Goal: Check status: Check status

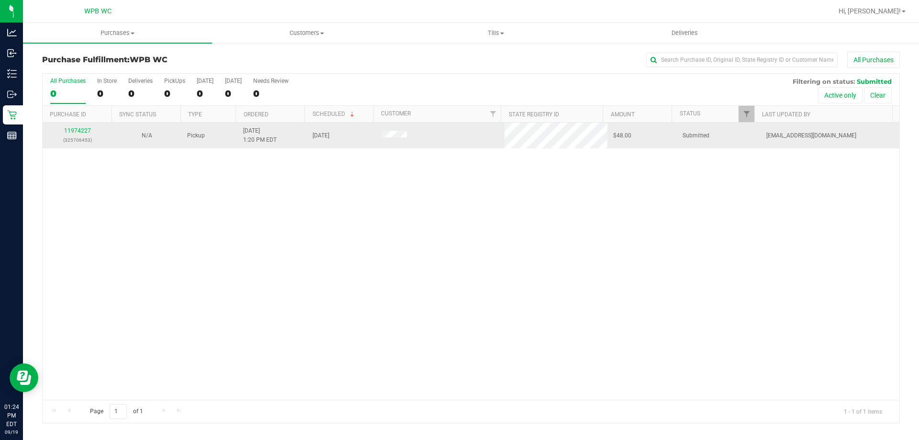
click at [91, 130] on div "11974227 (325706453)" at bounding box center [77, 135] width 58 height 18
click at [84, 128] on link "11974227" at bounding box center [77, 130] width 27 height 7
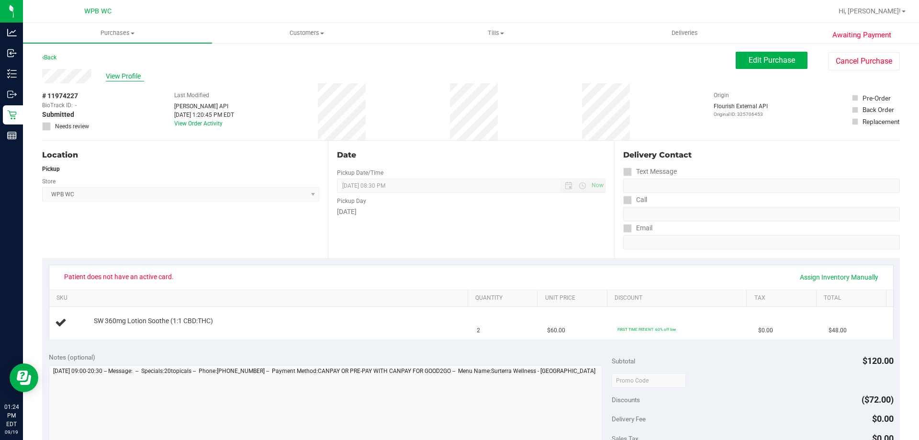
click at [124, 80] on span "View Profile" at bounding box center [125, 76] width 38 height 10
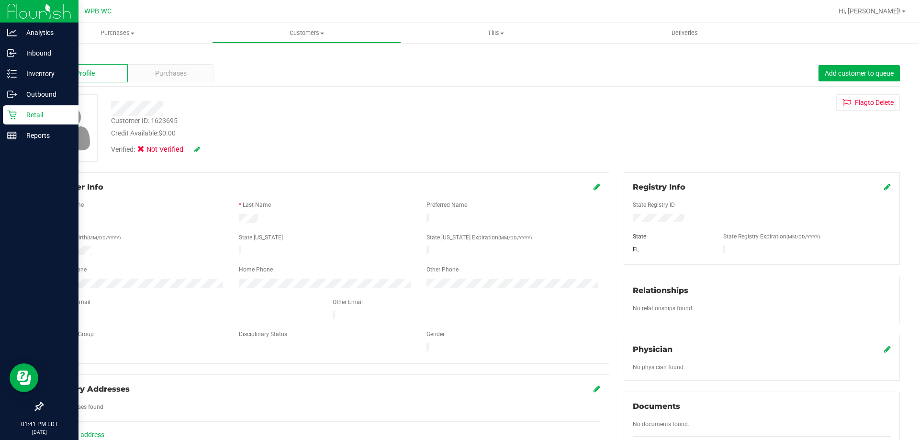
click at [23, 118] on p "Retail" at bounding box center [45, 114] width 57 height 11
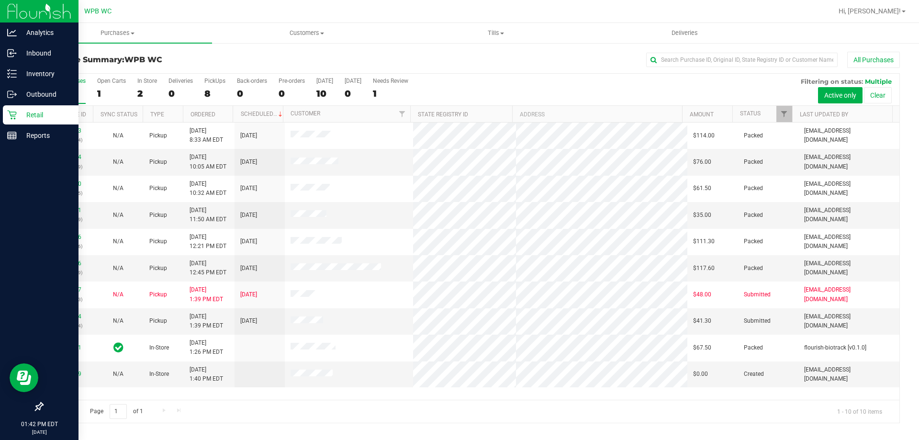
click at [41, 120] on p "Retail" at bounding box center [45, 114] width 57 height 11
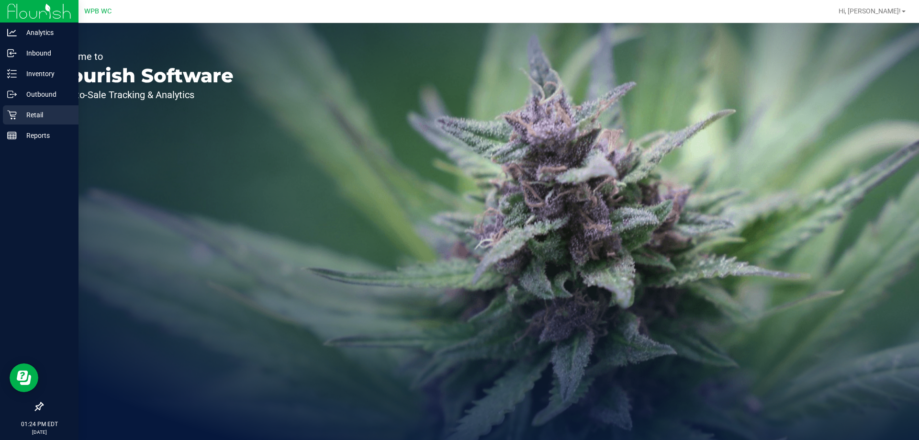
click at [19, 113] on p "Retail" at bounding box center [45, 114] width 57 height 11
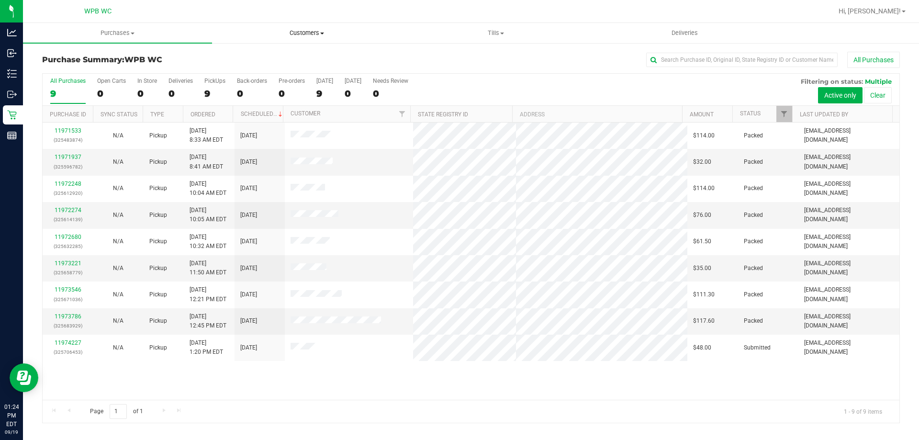
click at [310, 39] on uib-tab-heading "Customers All customers Add a new customer All physicians" at bounding box center [306, 32] width 188 height 19
click at [310, 58] on li "All customers" at bounding box center [306, 57] width 189 height 11
